Goal: Information Seeking & Learning: Learn about a topic

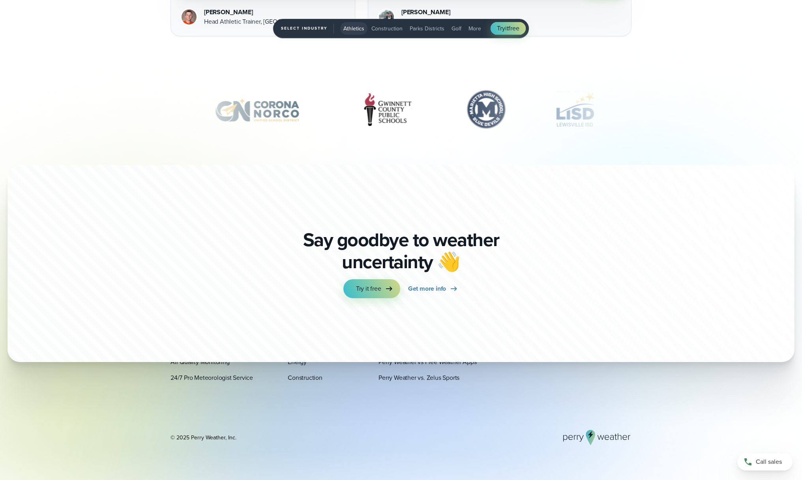
scroll to position [2892, 0]
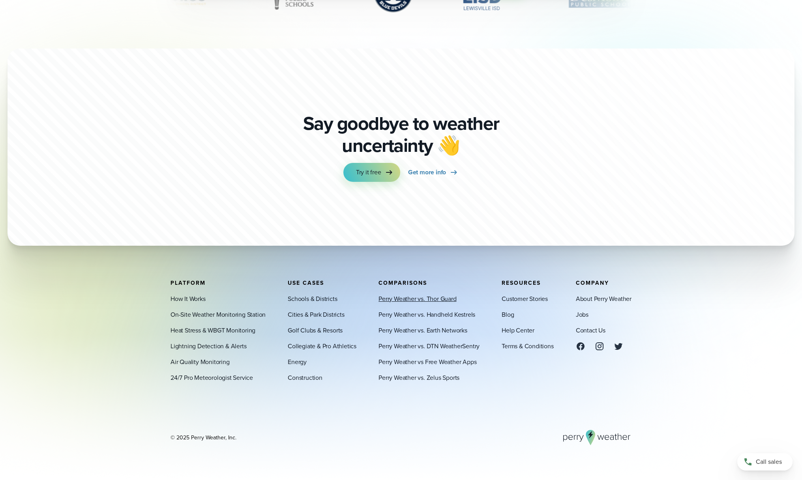
click at [412, 298] on link "Perry Weather vs. Thor Guard" at bounding box center [418, 298] width 78 height 9
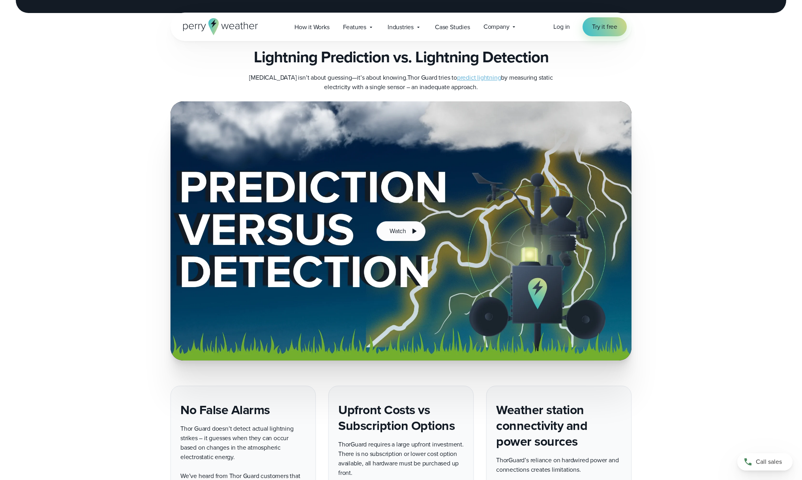
scroll to position [1350, 0]
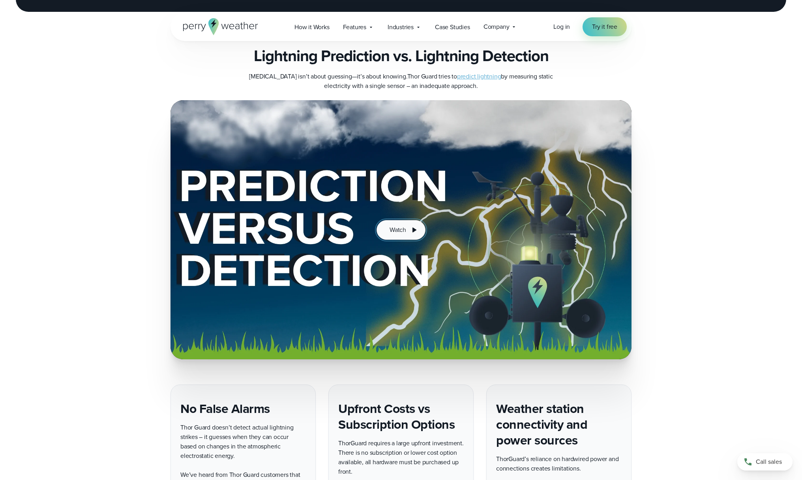
click at [422, 223] on button "Watch" at bounding box center [401, 230] width 49 height 20
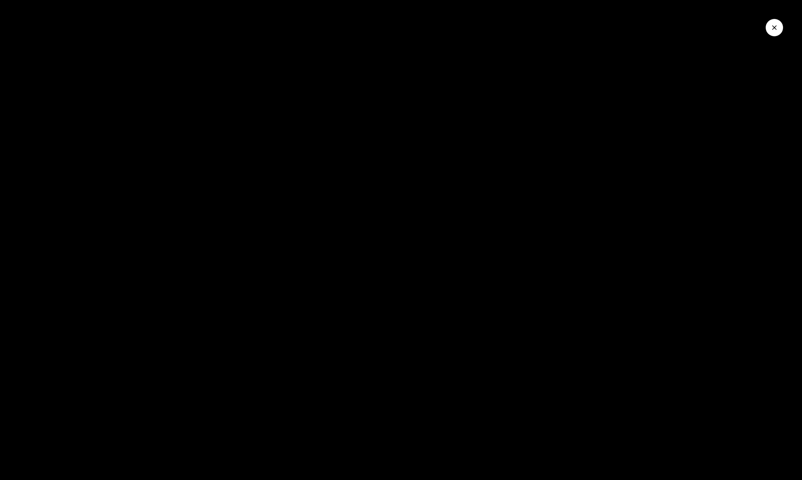
click at [421, 223] on div at bounding box center [401, 240] width 802 height 480
click at [777, 32] on button "Close Video" at bounding box center [774, 27] width 17 height 17
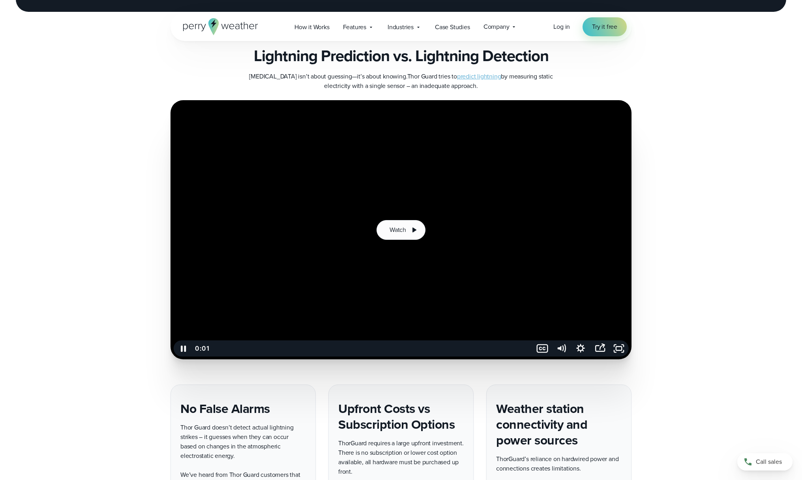
click at [260, 153] on div at bounding box center [401, 229] width 461 height 259
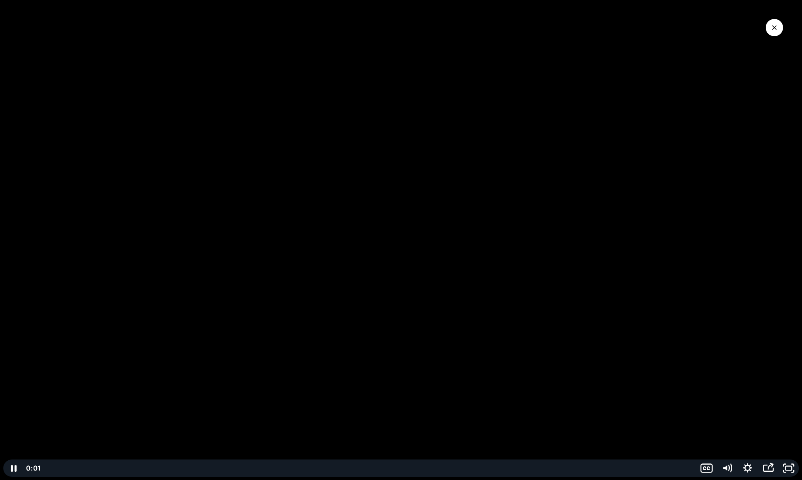
drag, startPoint x: 767, startPoint y: 33, endPoint x: 729, endPoint y: 51, distance: 41.7
click at [767, 33] on div at bounding box center [401, 240] width 802 height 480
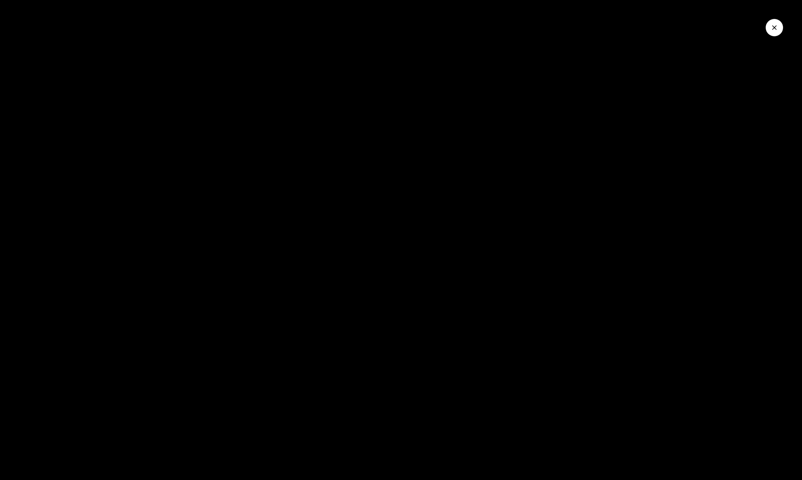
click at [777, 27] on icon "Close Video" at bounding box center [775, 28] width 8 height 8
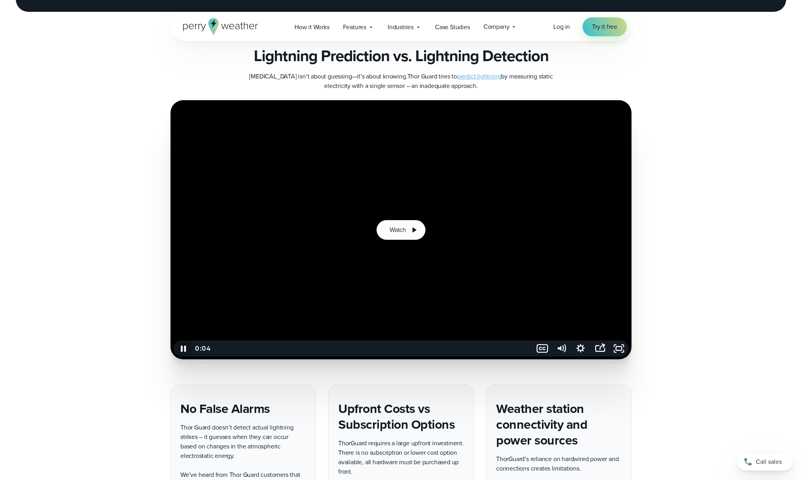
click at [182, 346] on icon "Pause" at bounding box center [183, 349] width 5 height 6
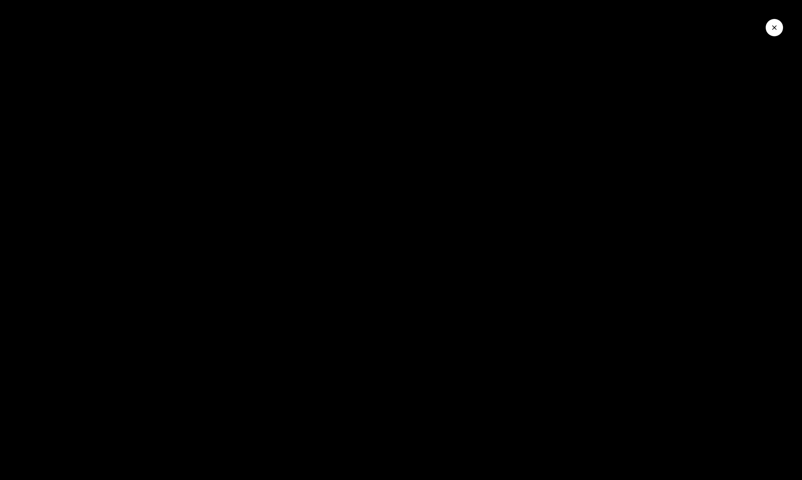
drag, startPoint x: 777, startPoint y: 28, endPoint x: 554, endPoint y: 26, distance: 223.0
click at [777, 28] on icon "Close Video" at bounding box center [775, 28] width 8 height 8
